Goal: Navigation & Orientation: Find specific page/section

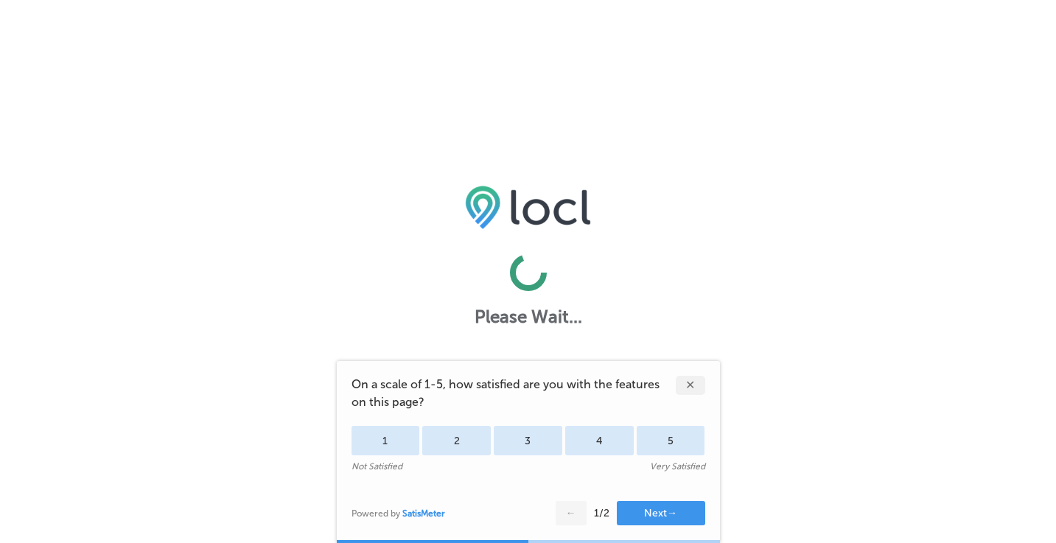
scroll to position [1, 0]
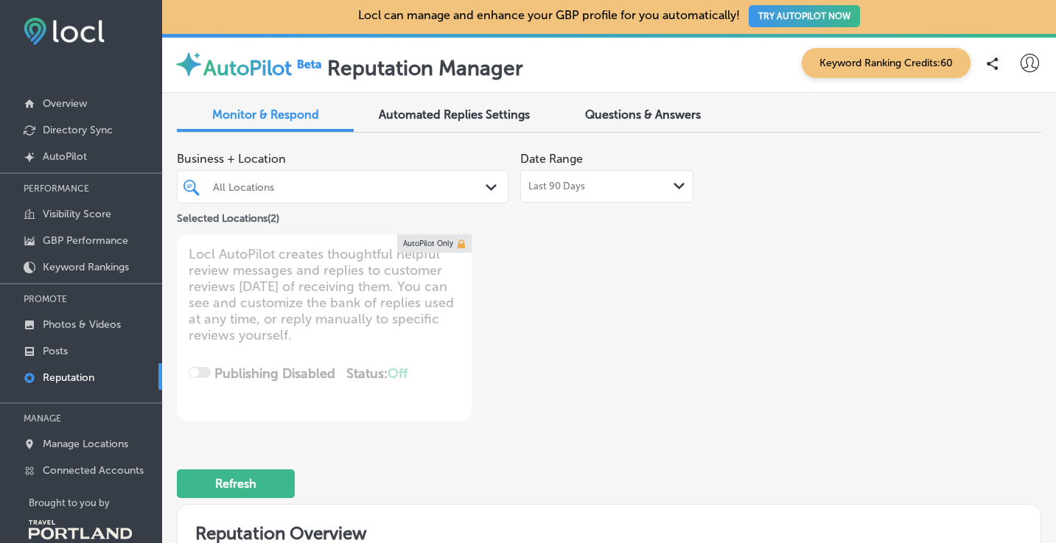
type textarea "x"
